Goal: Task Accomplishment & Management: Manage account settings

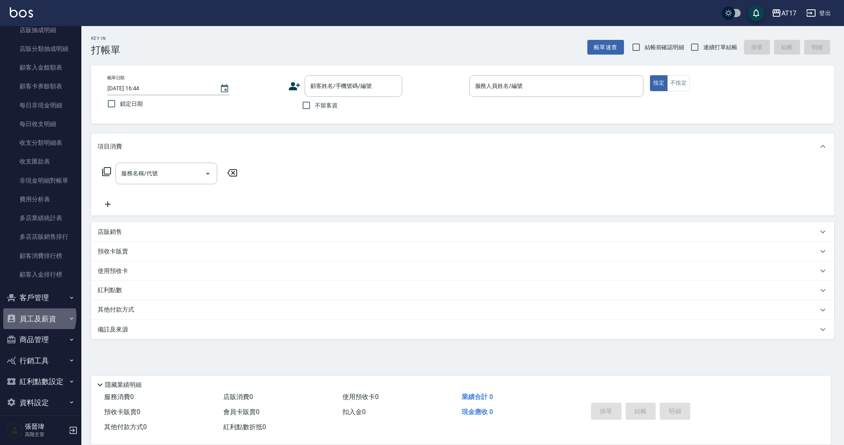
click at [37, 310] on button "員工及薪資" at bounding box center [40, 318] width 75 height 21
click at [51, 410] on link "每月薪資維護" at bounding box center [40, 416] width 75 height 19
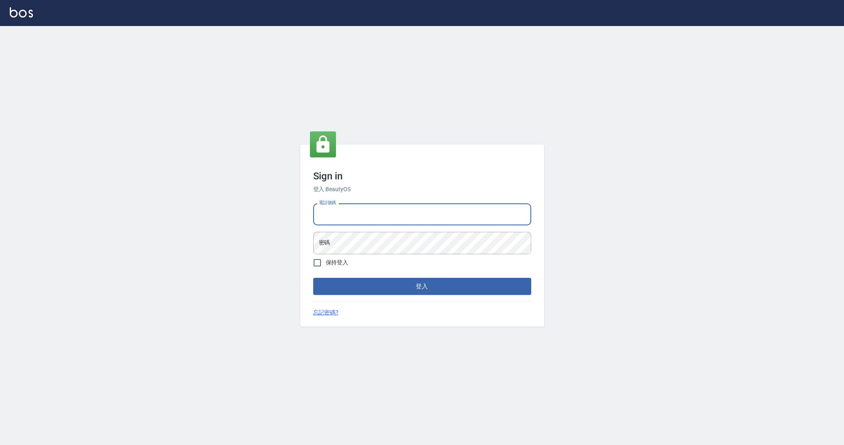
click at [370, 213] on input "電話號碼" at bounding box center [422, 214] width 218 height 22
type input "０"
type input "0963199014"
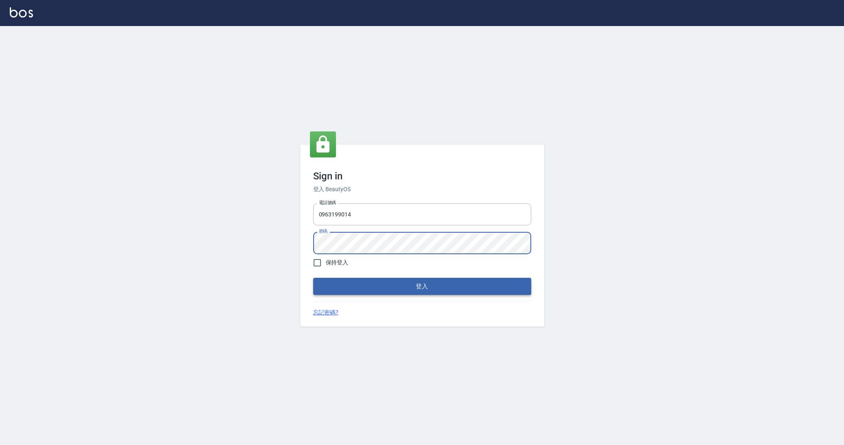
click at [411, 285] on button "登入" at bounding box center [422, 286] width 218 height 17
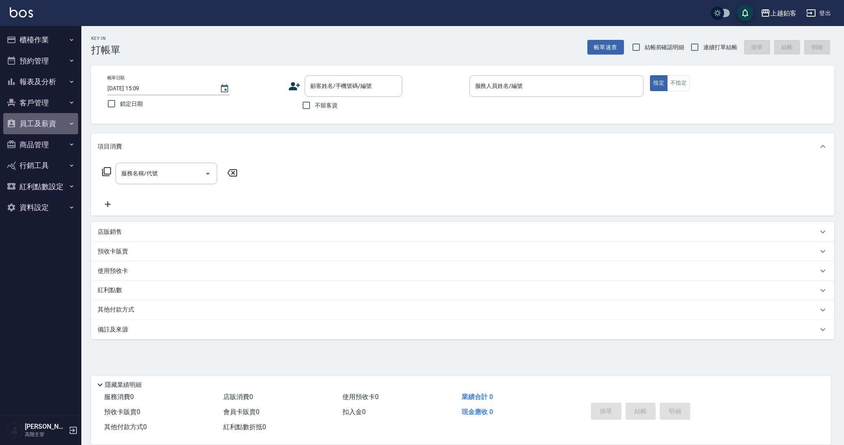
click at [55, 120] on button "員工及薪資" at bounding box center [40, 123] width 75 height 21
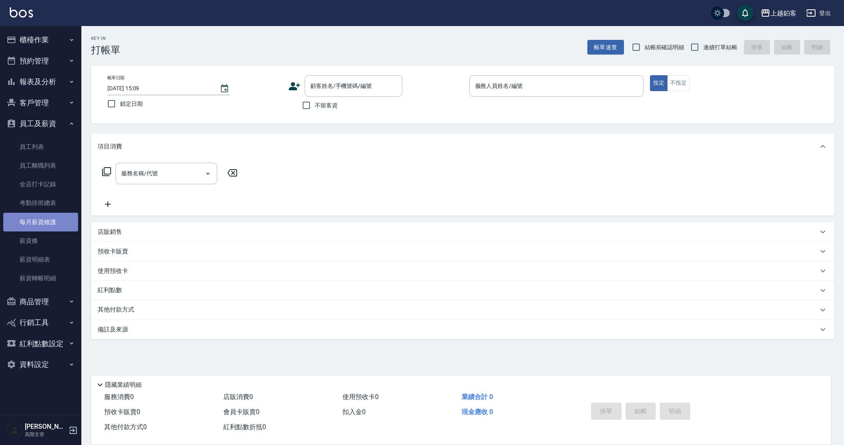
click at [52, 223] on link "每月薪資維護" at bounding box center [40, 222] width 75 height 19
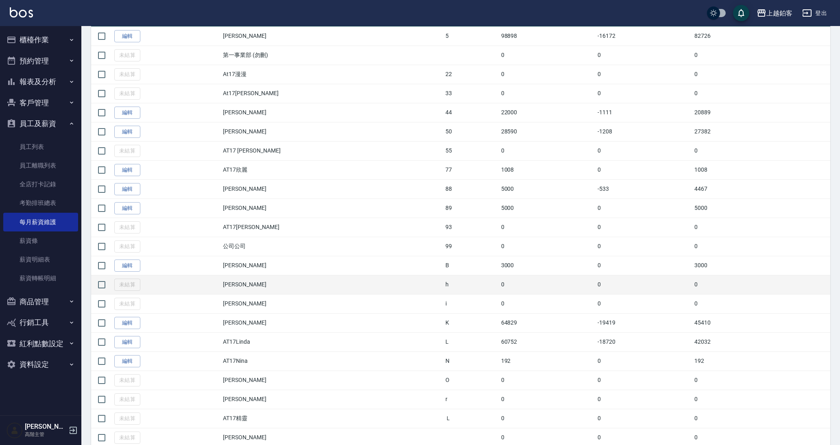
scroll to position [189, 0]
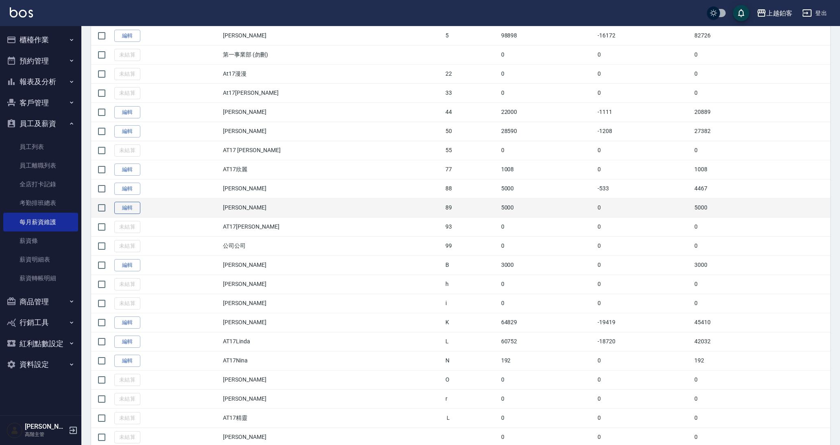
click at [137, 209] on link "編輯" at bounding box center [127, 208] width 26 height 13
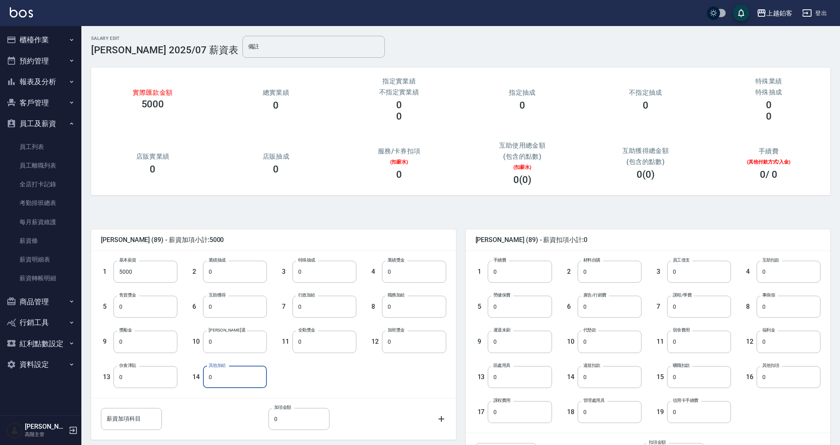
click at [239, 376] on input "0" at bounding box center [235, 377] width 64 height 22
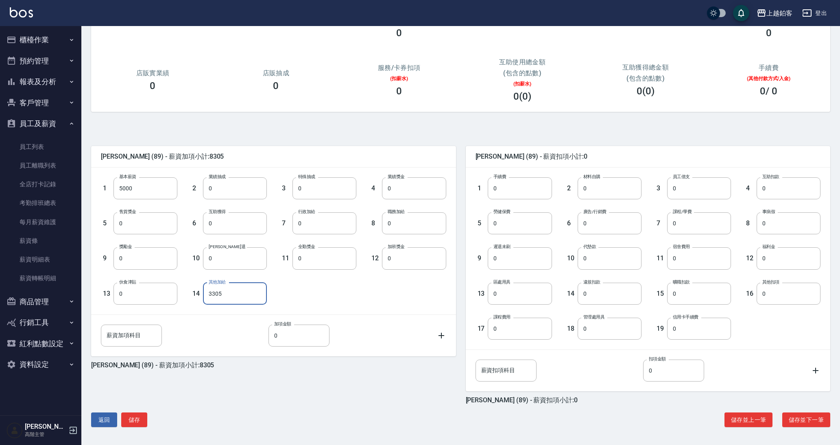
scroll to position [83, 0]
type input "3305"
click at [813, 418] on button "儲存並下一筆" at bounding box center [806, 419] width 48 height 15
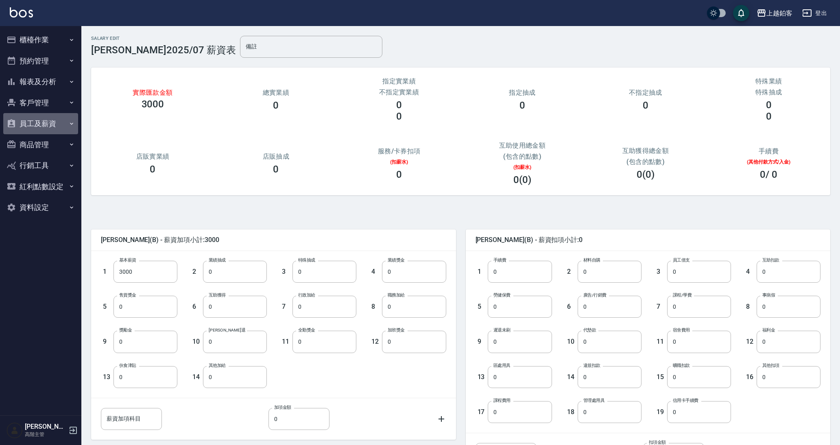
click at [32, 121] on button "員工及薪資" at bounding box center [40, 123] width 75 height 21
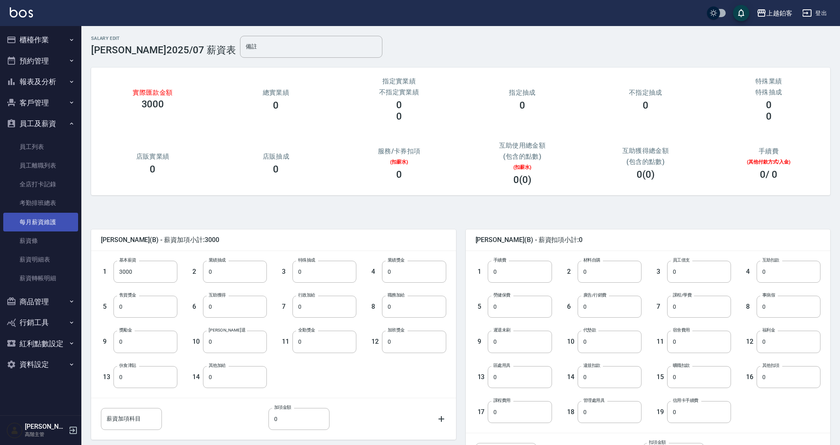
click at [31, 216] on link "每月薪資維護" at bounding box center [40, 222] width 75 height 19
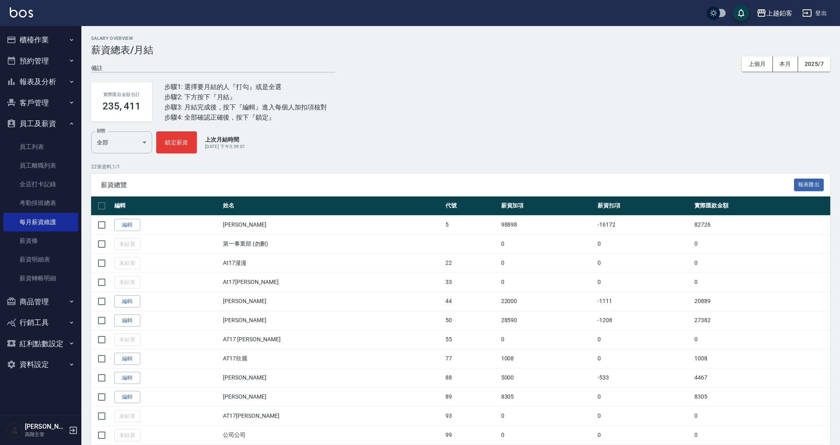
click at [781, 16] on div "上越鉑客" at bounding box center [779, 13] width 26 height 10
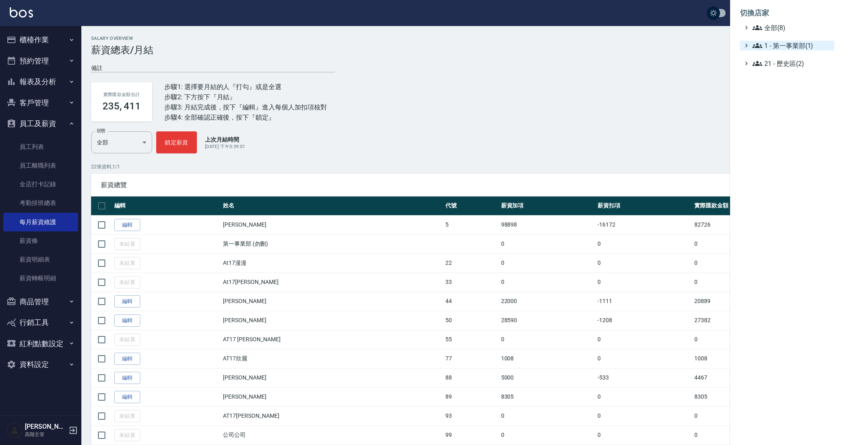
click at [765, 43] on span "1 - 第一事業部(1)" at bounding box center [791, 46] width 78 height 10
click at [784, 57] on span "1.08 - [PERSON_NAME](6)" at bounding box center [795, 55] width 70 height 10
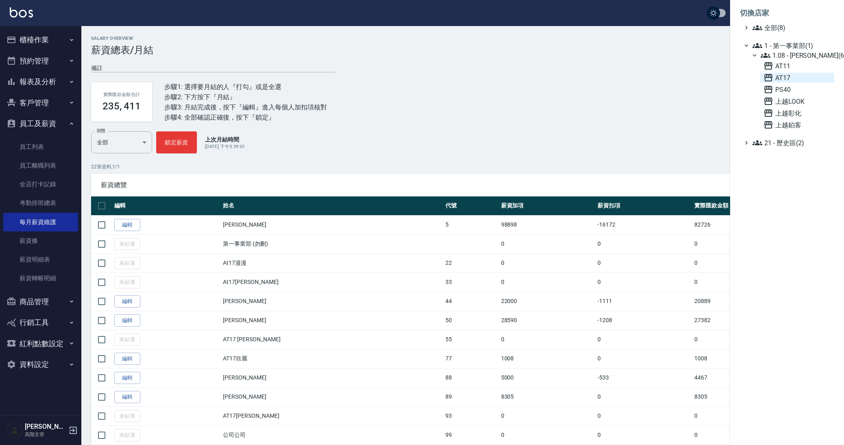
click at [773, 77] on span "AT17" at bounding box center [796, 78] width 67 height 10
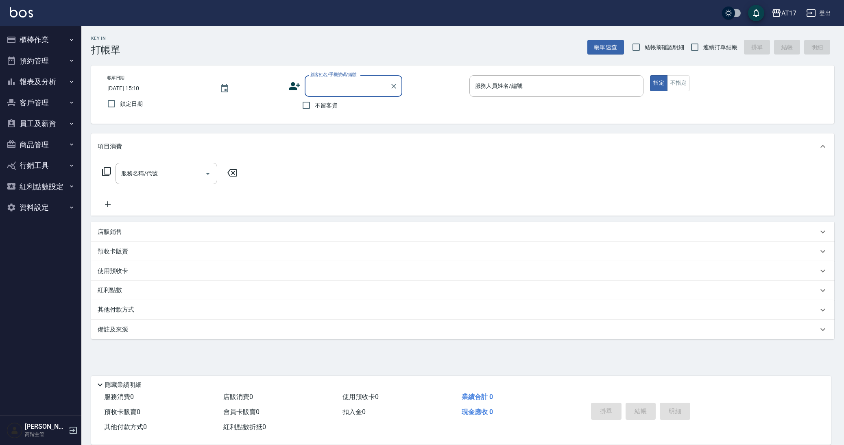
click at [42, 125] on button "員工及薪資" at bounding box center [40, 123] width 75 height 21
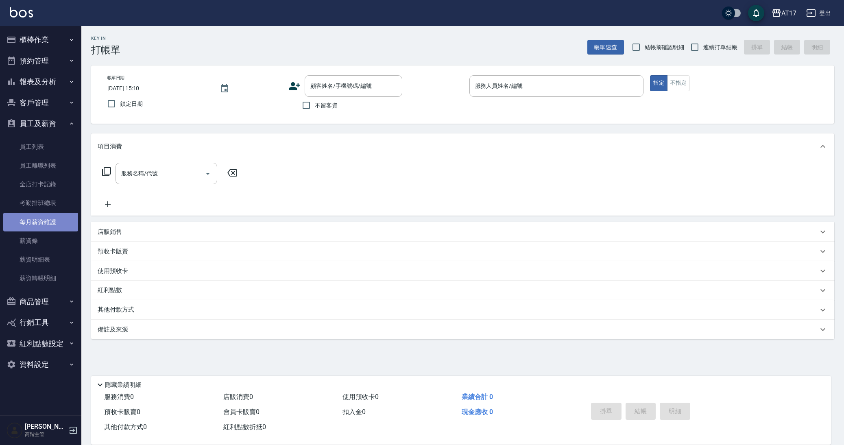
click at [44, 217] on link "每月薪資維護" at bounding box center [40, 222] width 75 height 19
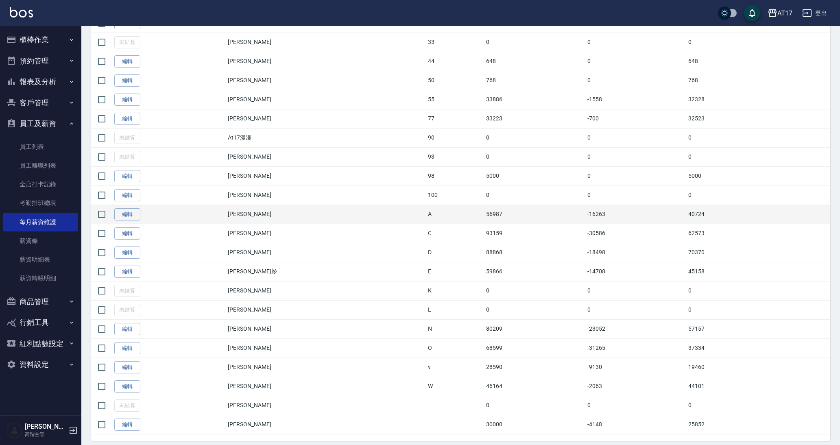
scroll to position [323, 0]
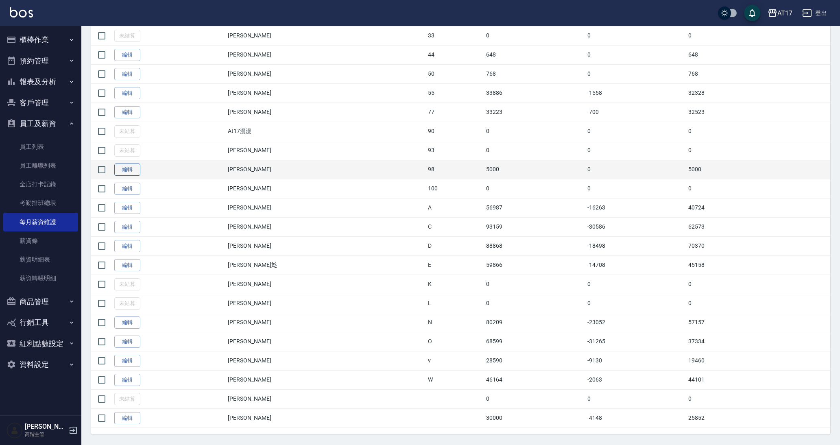
click at [132, 168] on link "編輯" at bounding box center [127, 169] width 26 height 13
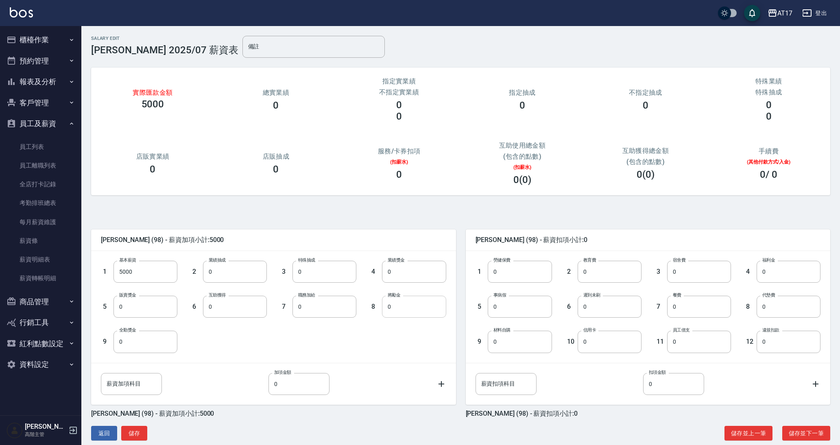
click at [403, 305] on input "0" at bounding box center [414, 307] width 64 height 22
type input "3305"
click at [811, 433] on button "儲存並下一筆" at bounding box center [806, 433] width 48 height 15
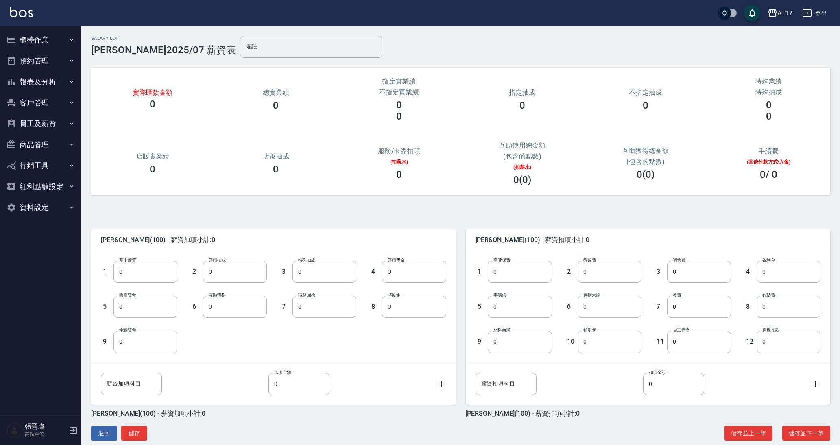
click at [778, 14] on div "AT17" at bounding box center [784, 13] width 15 height 10
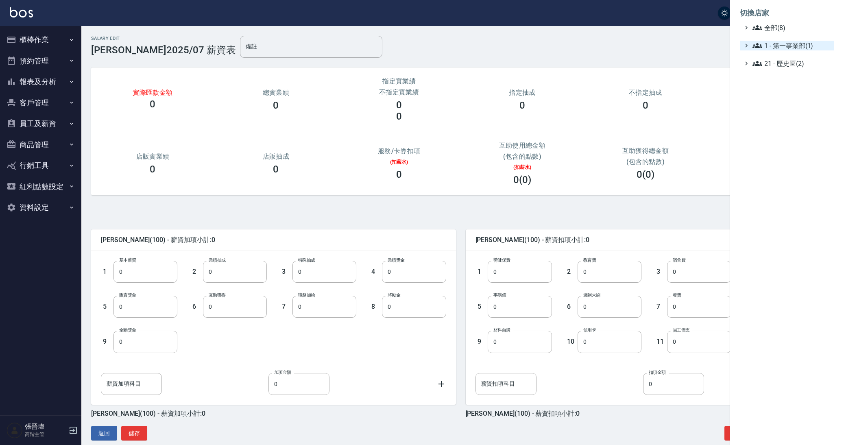
click at [775, 46] on span "1 - 第一事業部(1)" at bounding box center [791, 46] width 78 height 10
click at [777, 57] on span "1.08 - 張晉瑋(6)" at bounding box center [795, 55] width 70 height 10
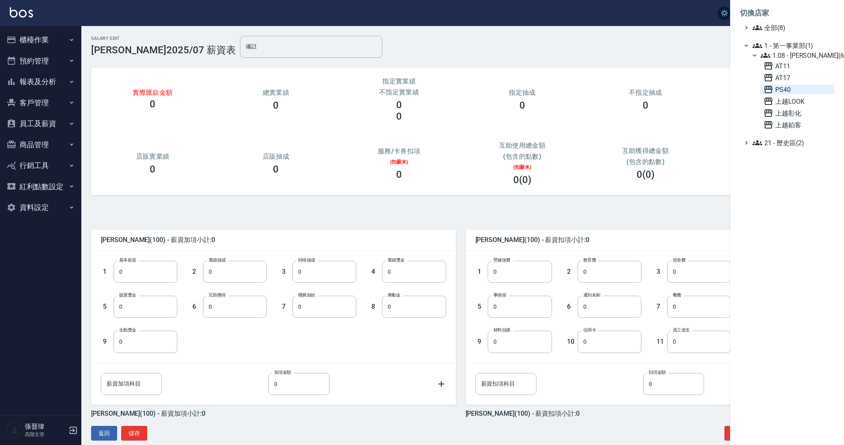
click at [782, 88] on span "PS40" at bounding box center [796, 90] width 67 height 10
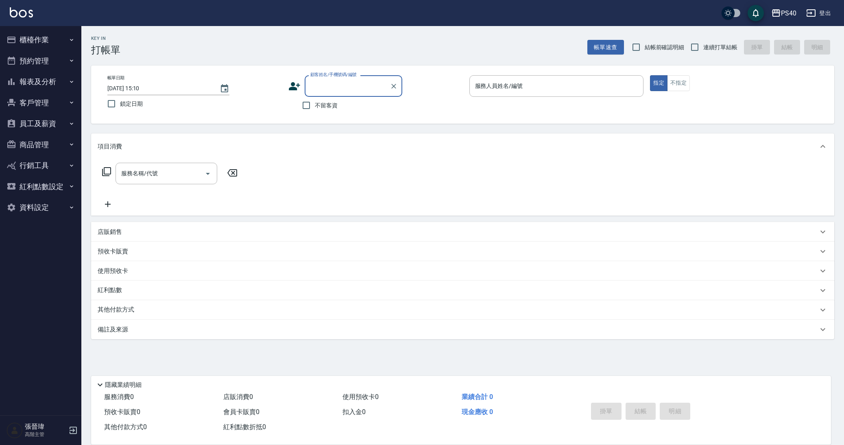
click at [52, 125] on button "員工及薪資" at bounding box center [40, 123] width 75 height 21
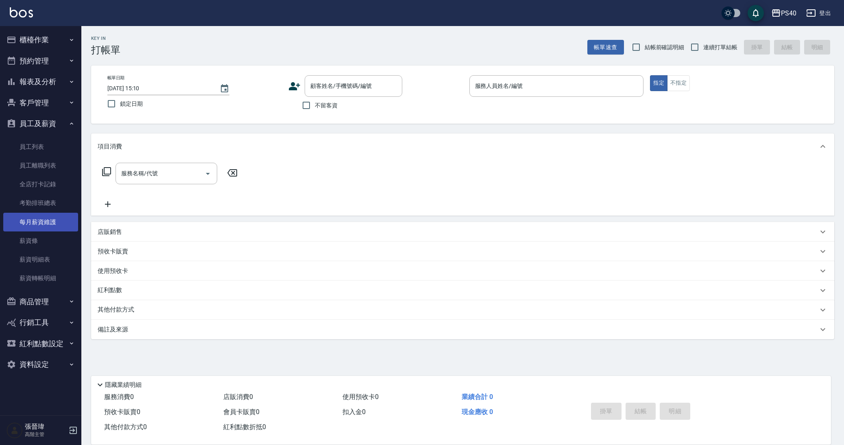
click at [59, 222] on link "每月薪資維護" at bounding box center [40, 222] width 75 height 19
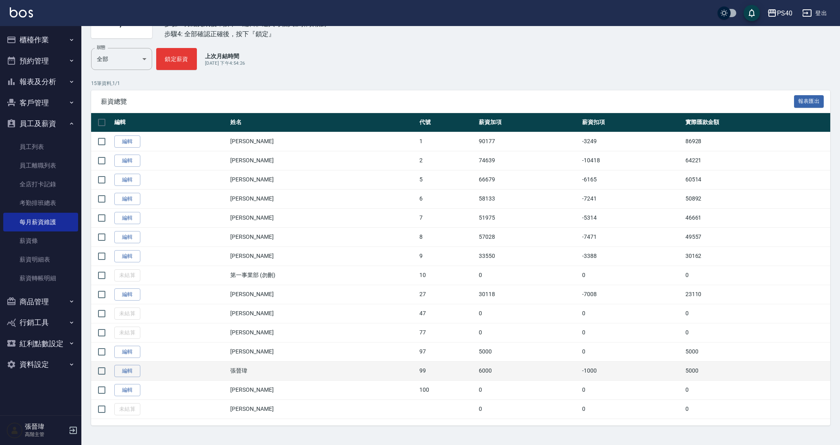
scroll to position [83, 0]
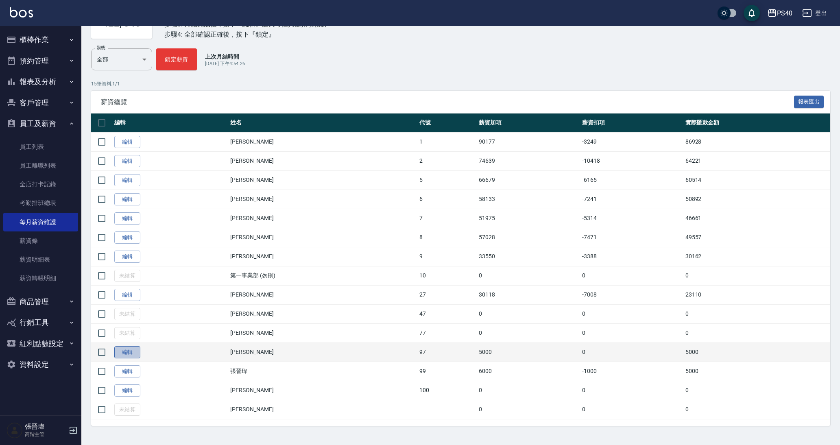
click at [124, 355] on link "編輯" at bounding box center [127, 352] width 26 height 13
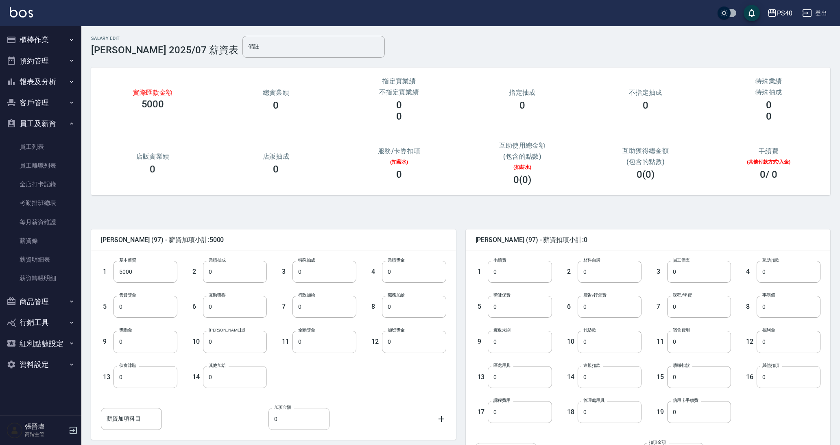
click at [213, 373] on input "0" at bounding box center [235, 377] width 64 height 22
type input "3305"
click at [803, 403] on div "1 手續費 0 手續費 2 材料自購 0 材料自購 3 員工借支 0 員工借支 4 互助扣款 0 互助扣款 5 勞健保費 0 勞健保費 6 廣告/行銷費 0 …" at bounding box center [641, 335] width 358 height 175
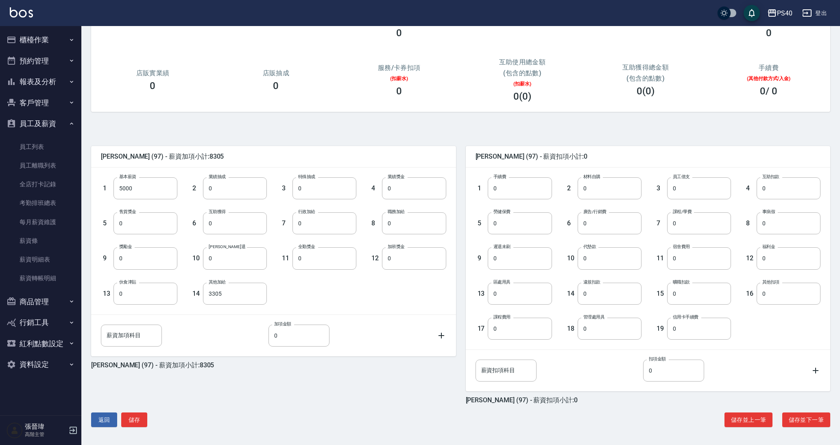
scroll to position [83, 0]
click at [808, 421] on button "儲存並下一筆" at bounding box center [806, 419] width 48 height 15
click at [784, 15] on div "PS40" at bounding box center [784, 13] width 15 height 10
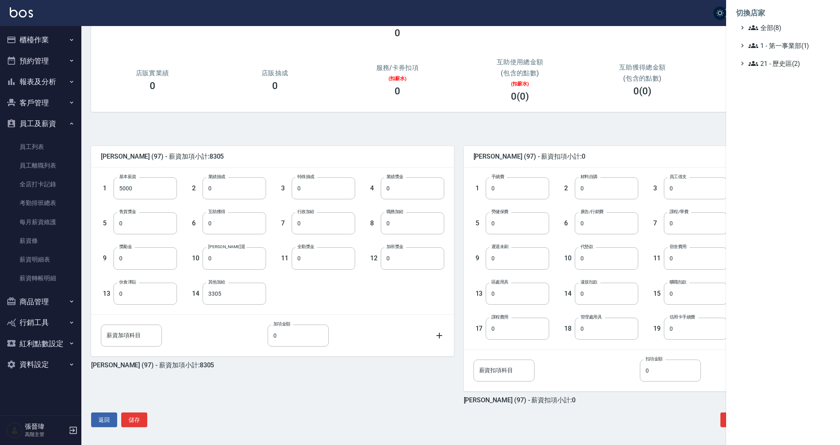
click at [777, 15] on div at bounding box center [420, 222] width 840 height 445
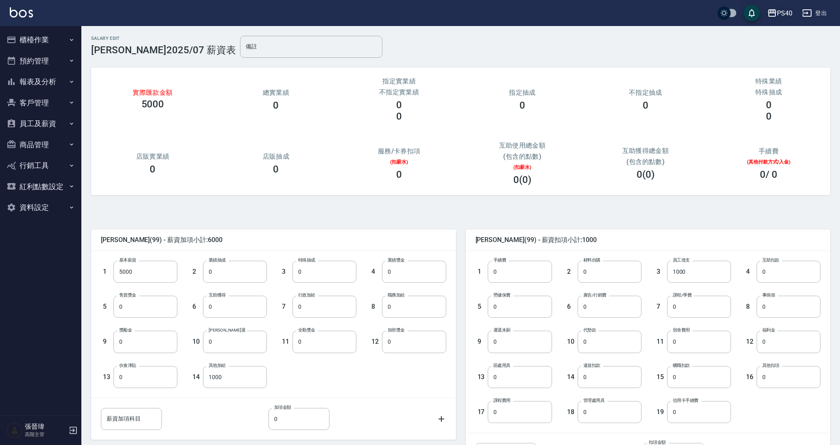
click at [777, 14] on div "PS40" at bounding box center [784, 13] width 15 height 10
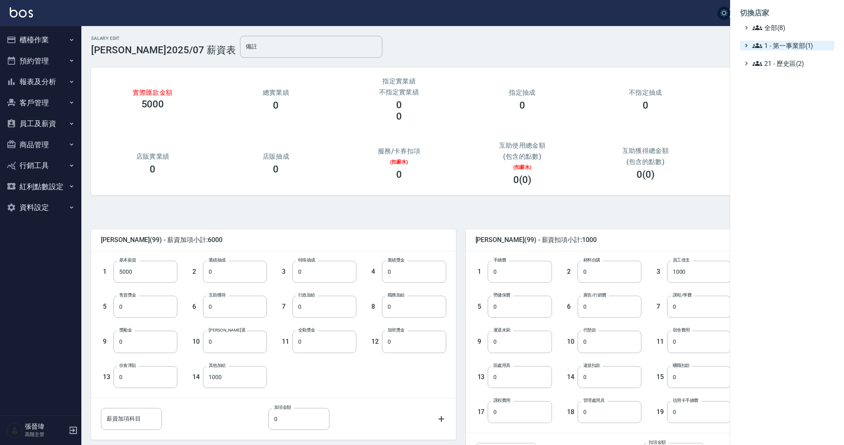
click at [767, 48] on span "1 - 第一事業部(1)" at bounding box center [791, 46] width 78 height 10
click at [771, 52] on span "1.08 - [PERSON_NAME](6)" at bounding box center [795, 55] width 70 height 10
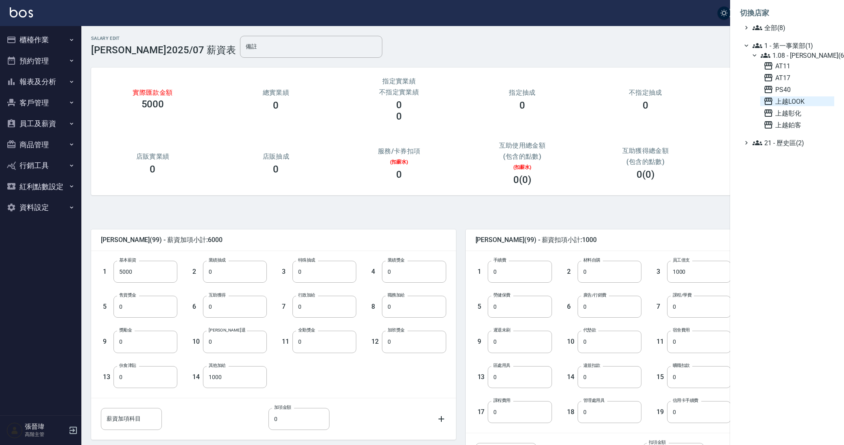
click at [788, 104] on span "上越LOOK" at bounding box center [796, 101] width 67 height 10
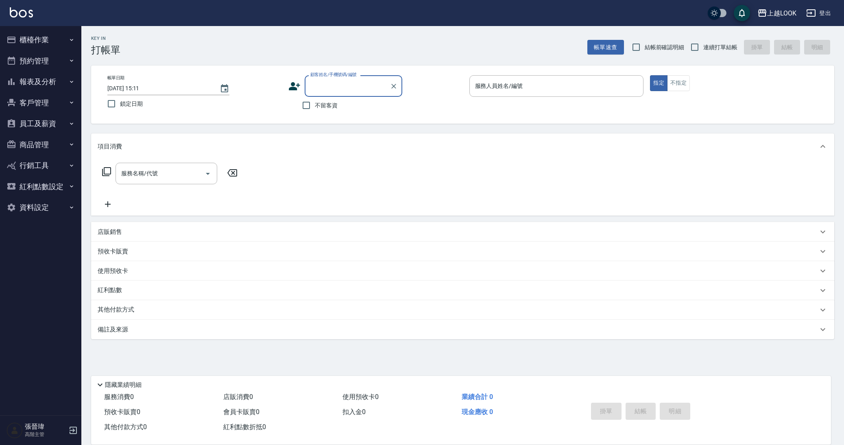
click at [57, 120] on button "員工及薪資" at bounding box center [40, 123] width 75 height 21
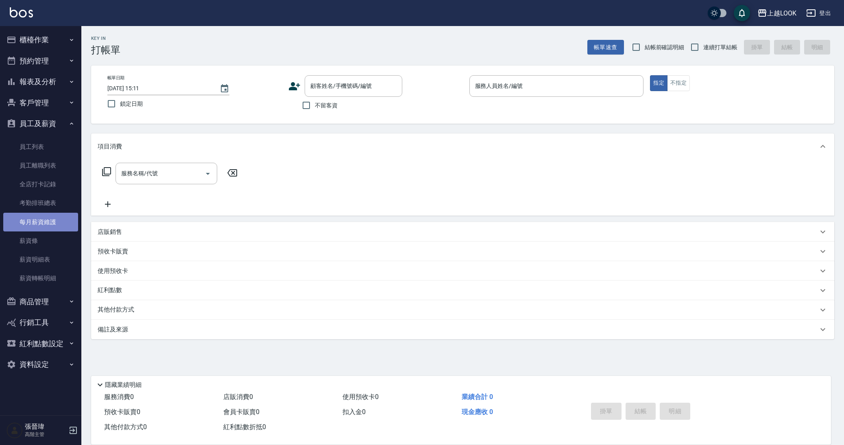
click at [50, 224] on link "每月薪資維護" at bounding box center [40, 222] width 75 height 19
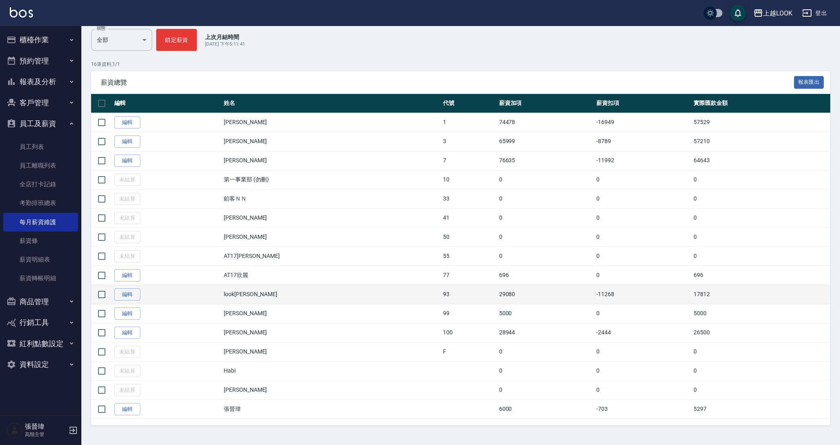
scroll to position [102, 0]
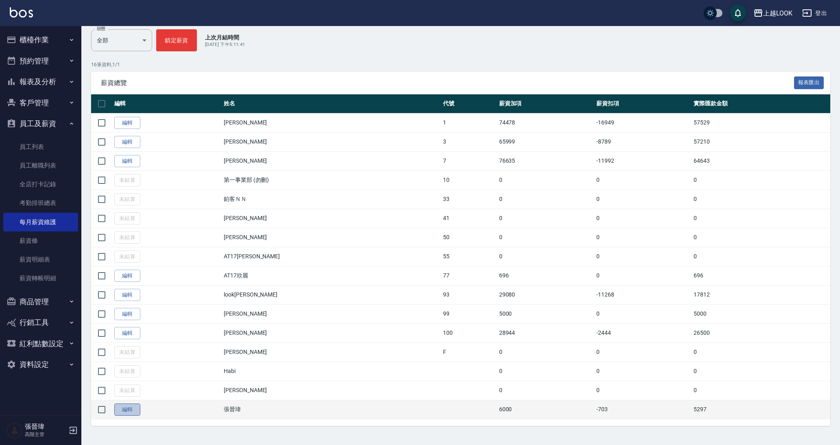
click at [128, 410] on link "編輯" at bounding box center [127, 409] width 26 height 13
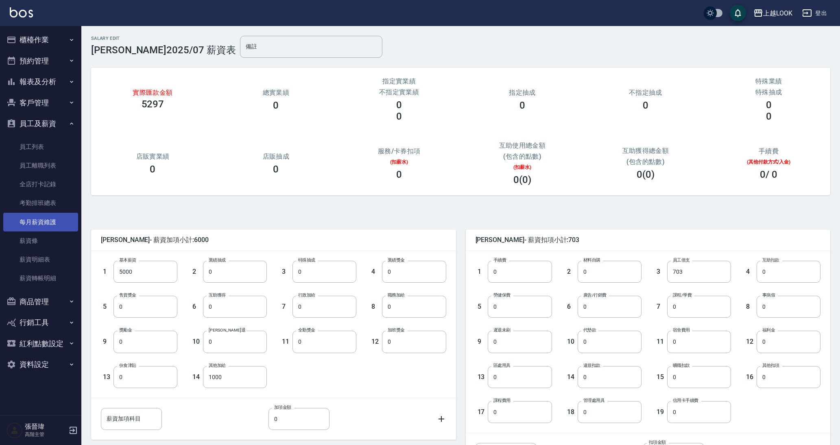
click at [40, 224] on link "每月薪資維護" at bounding box center [40, 222] width 75 height 19
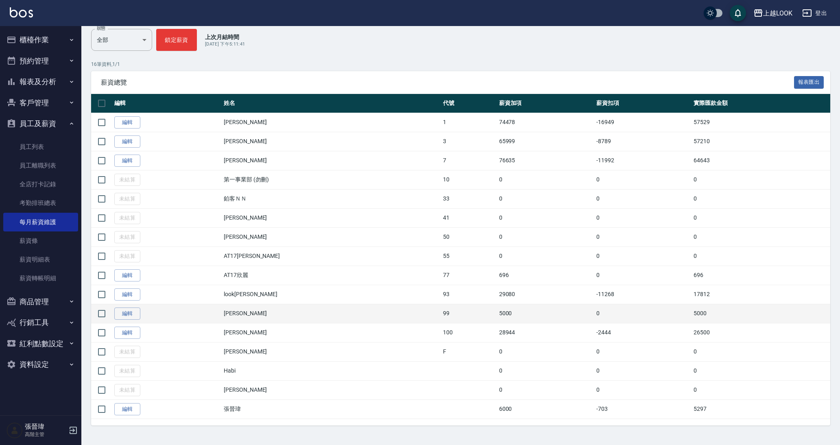
scroll to position [102, 0]
click at [134, 314] on link "編輯" at bounding box center [127, 314] width 26 height 13
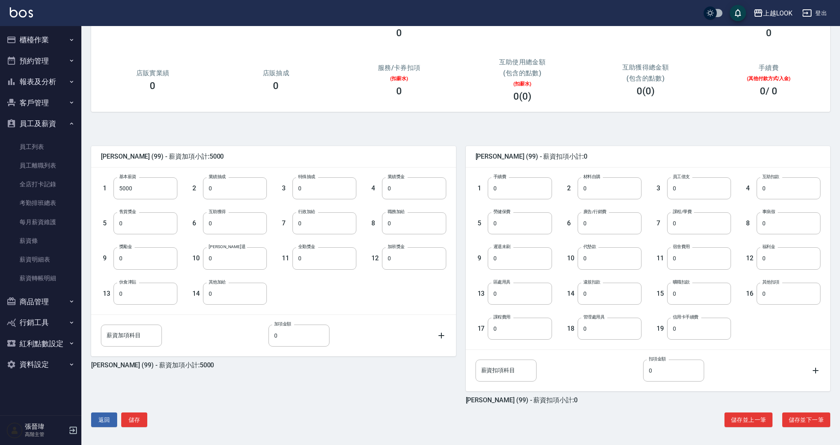
scroll to position [83, 0]
click at [220, 292] on input "0" at bounding box center [235, 294] width 64 height 22
type input "3305"
click at [797, 418] on button "儲存並下一筆" at bounding box center [806, 419] width 48 height 15
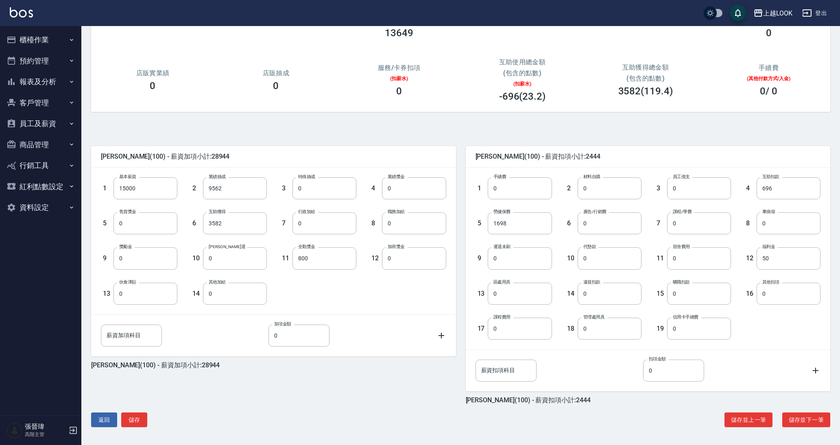
scroll to position [83, 0]
click at [32, 126] on button "員工及薪資" at bounding box center [40, 123] width 75 height 21
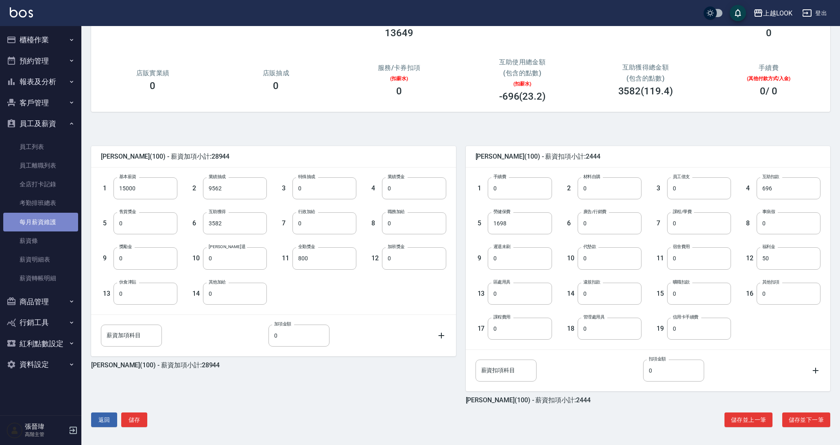
click at [48, 224] on link "每月薪資維護" at bounding box center [40, 222] width 75 height 19
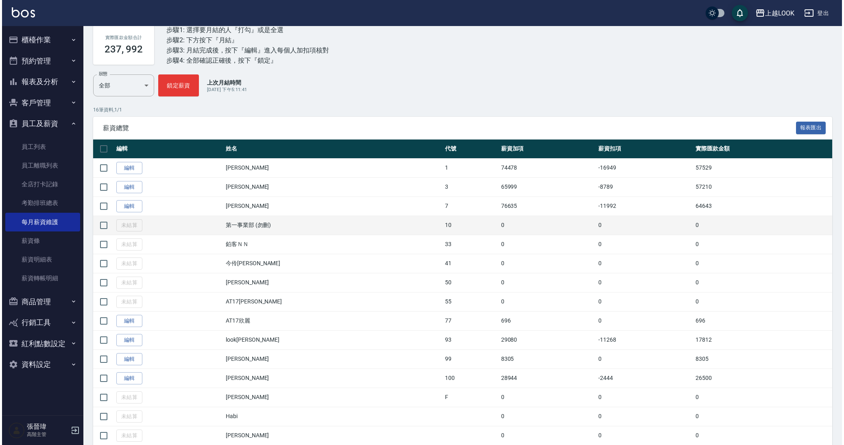
scroll to position [57, 0]
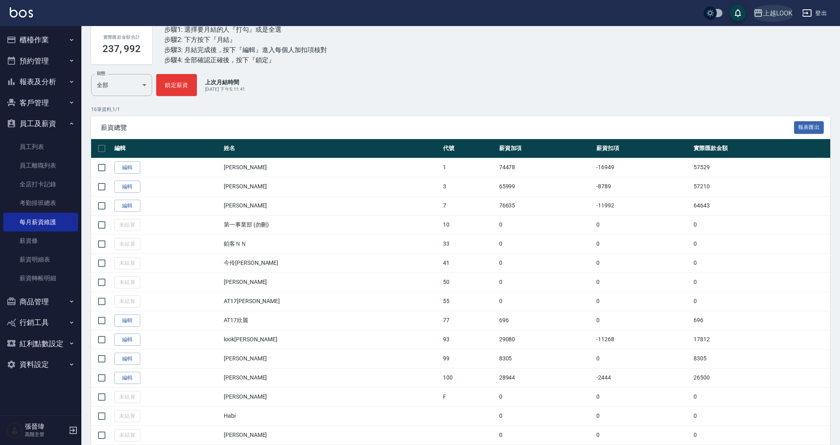
click at [778, 13] on div "上越LOOK" at bounding box center [777, 13] width 29 height 10
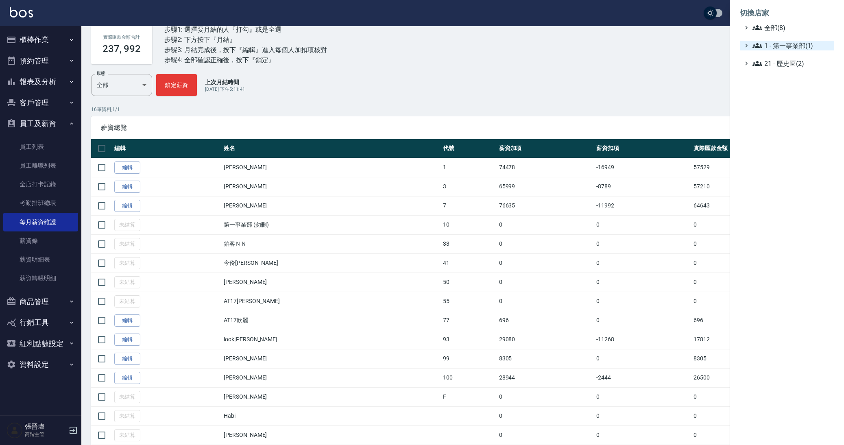
click at [773, 47] on span "1 - 第一事業部(1)" at bounding box center [791, 46] width 78 height 10
click at [792, 56] on span "1.08 - [PERSON_NAME](6)" at bounding box center [795, 55] width 70 height 10
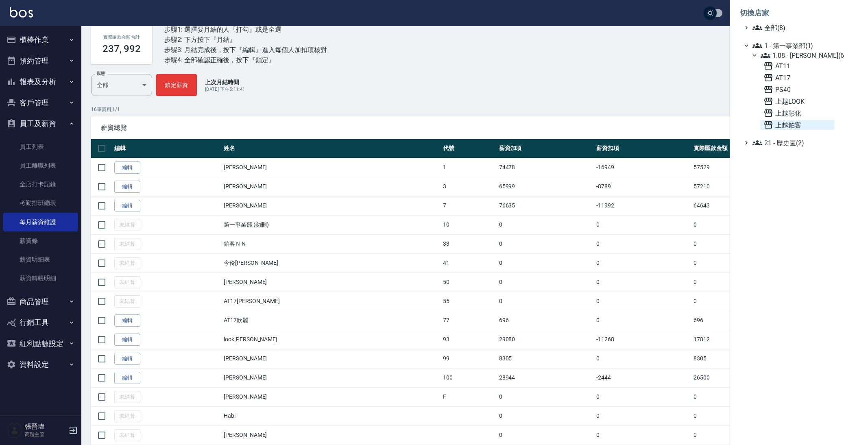
click at [789, 127] on span "上越鉑客" at bounding box center [796, 125] width 67 height 10
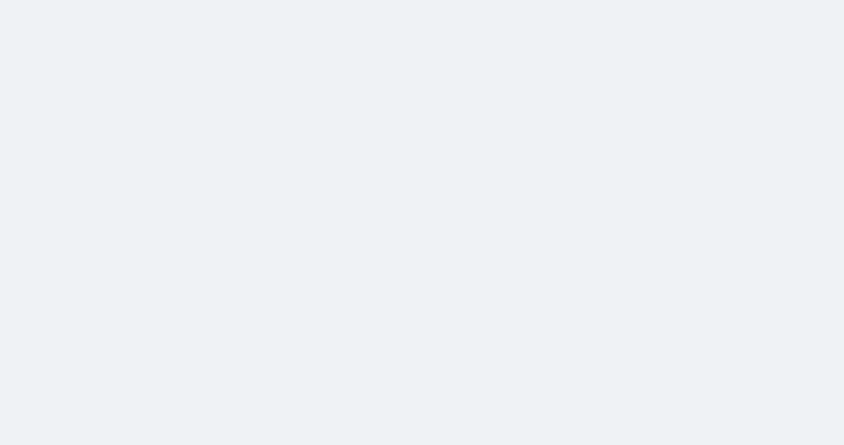
click at [797, 0] on html at bounding box center [422, 0] width 844 height 0
click at [618, 0] on html at bounding box center [422, 0] width 844 height 0
